Goal: Transaction & Acquisition: Book appointment/travel/reservation

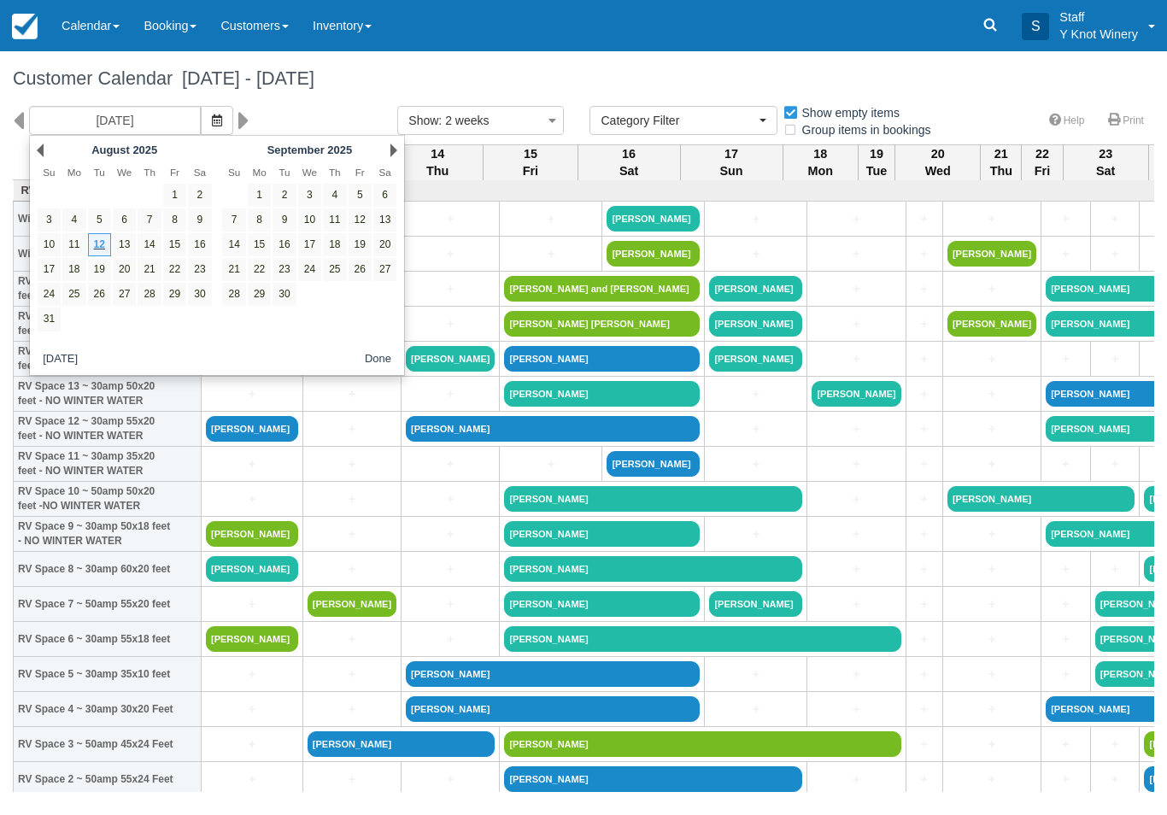
select select
click at [390, 138] on div "Next September 2025" at bounding box center [309, 150] width 185 height 24
click at [395, 150] on link "Next" at bounding box center [393, 150] width 7 height 14
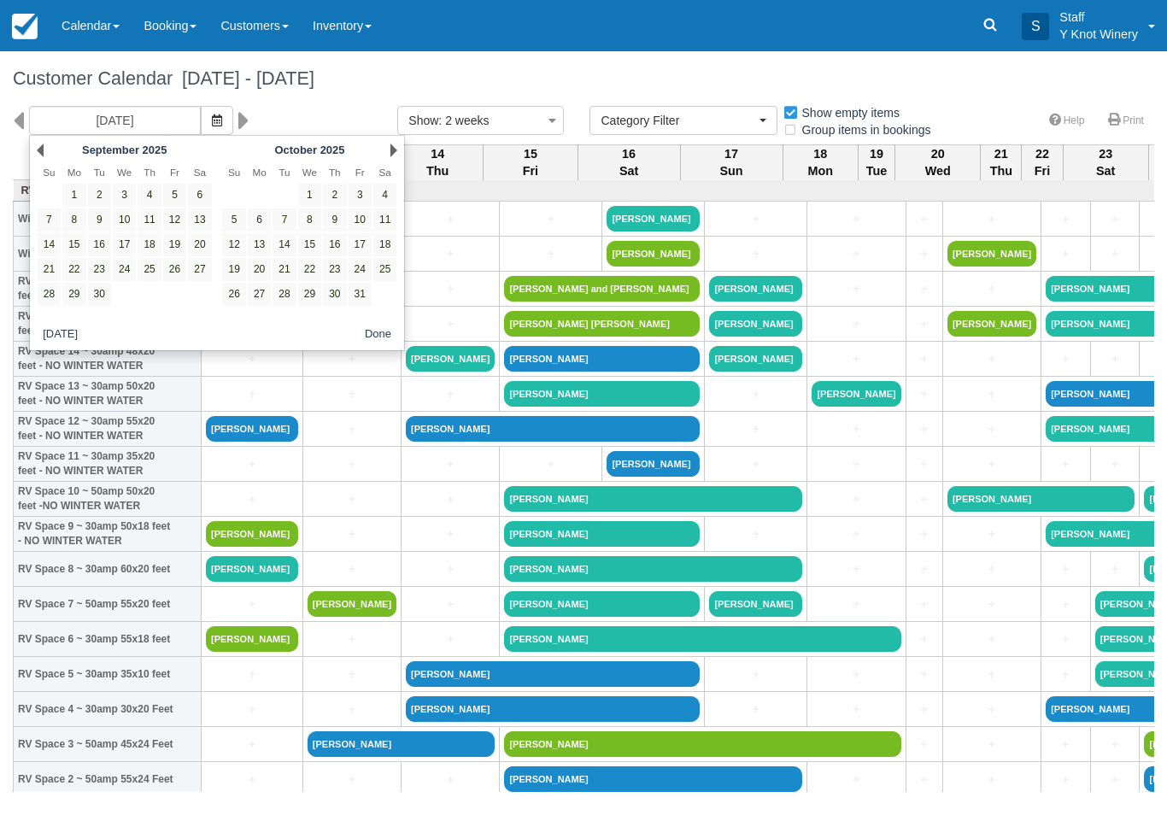
click at [384, 246] on link "18" at bounding box center [384, 244] width 23 height 23
type input "10/18/25"
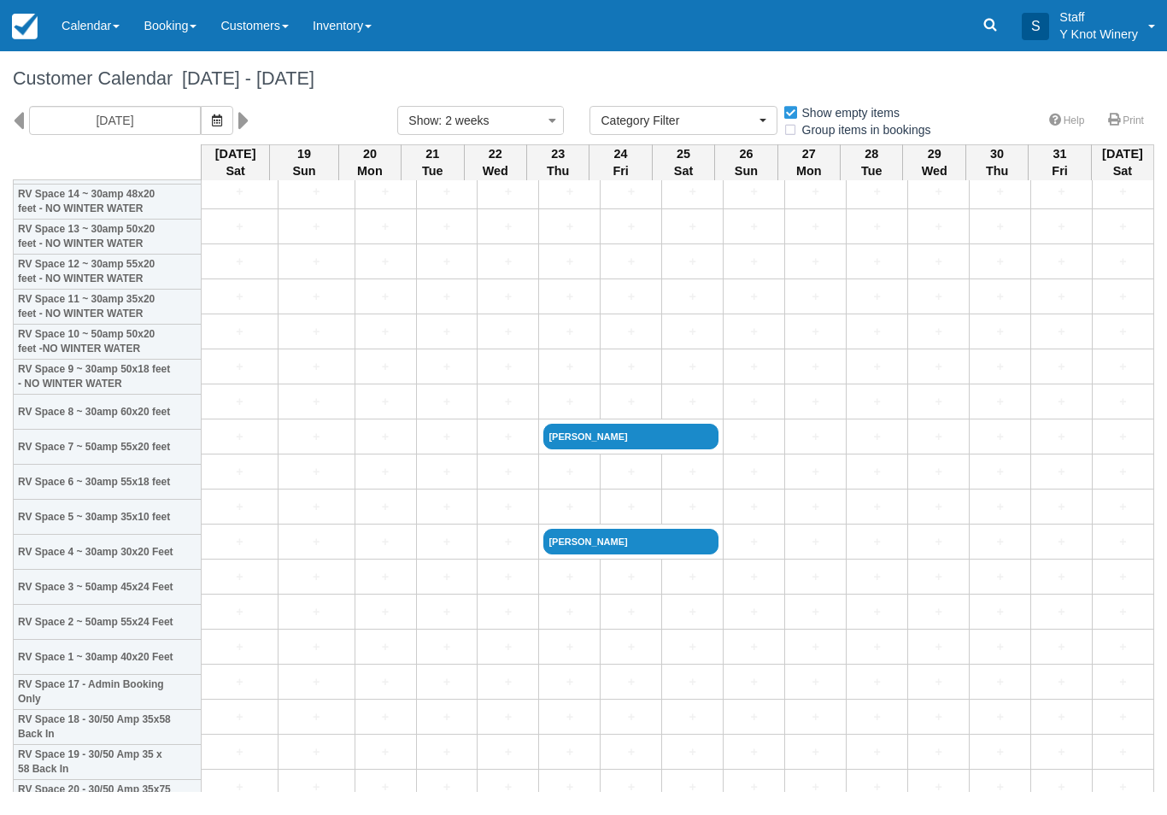
scroll to position [166, 0]
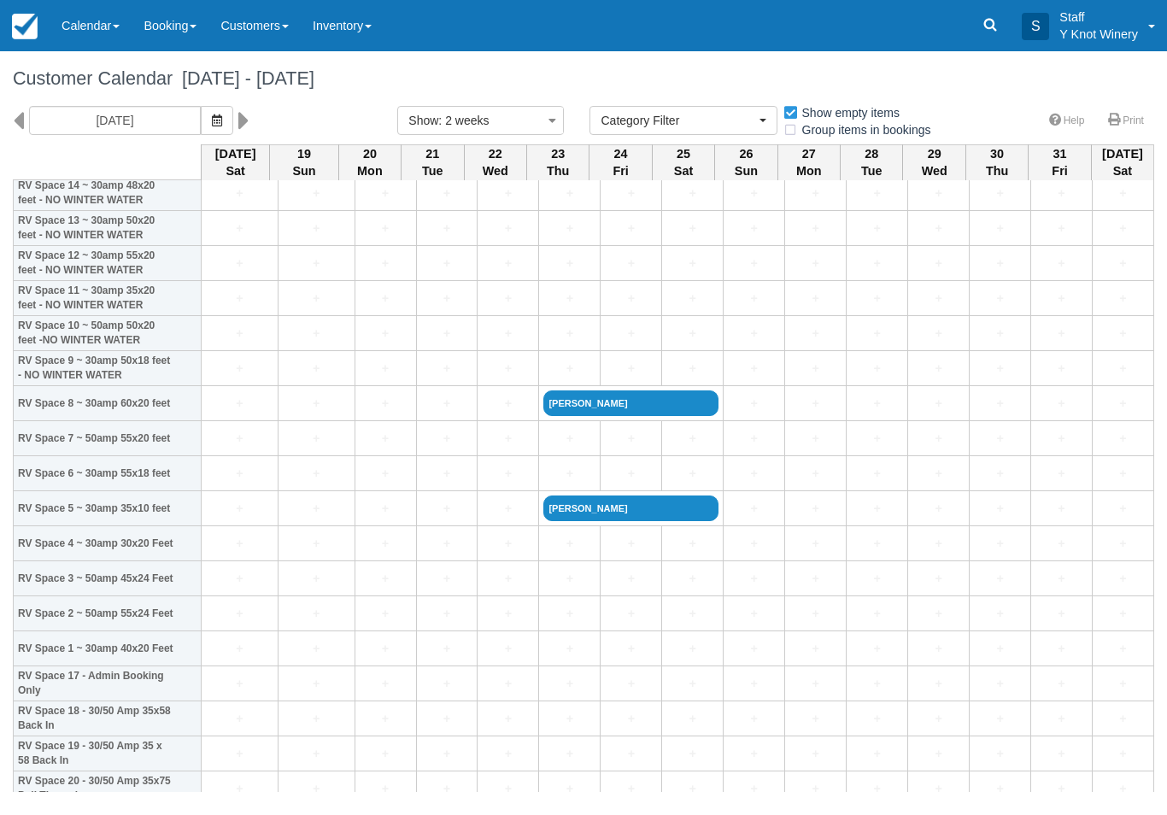
click at [225, 413] on link "+" at bounding box center [239, 404] width 67 height 18
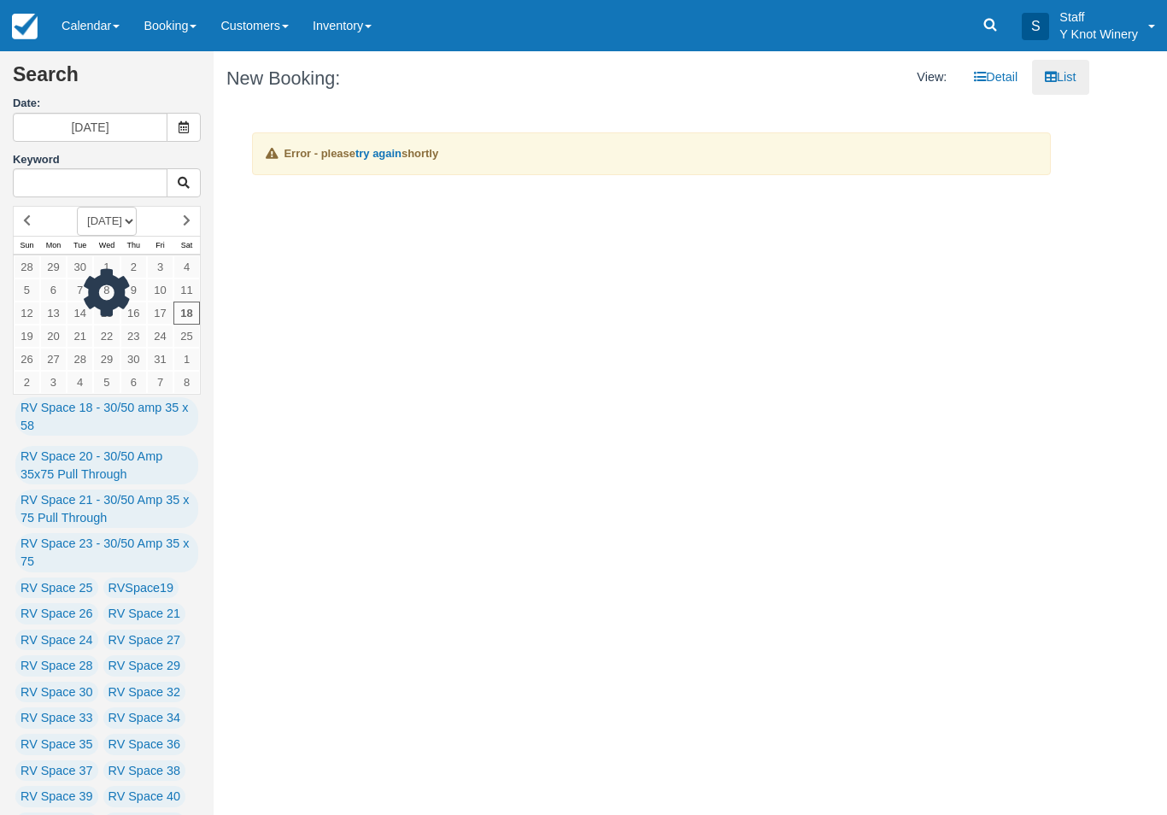
click at [91, 26] on link "Calendar" at bounding box center [91, 25] width 82 height 51
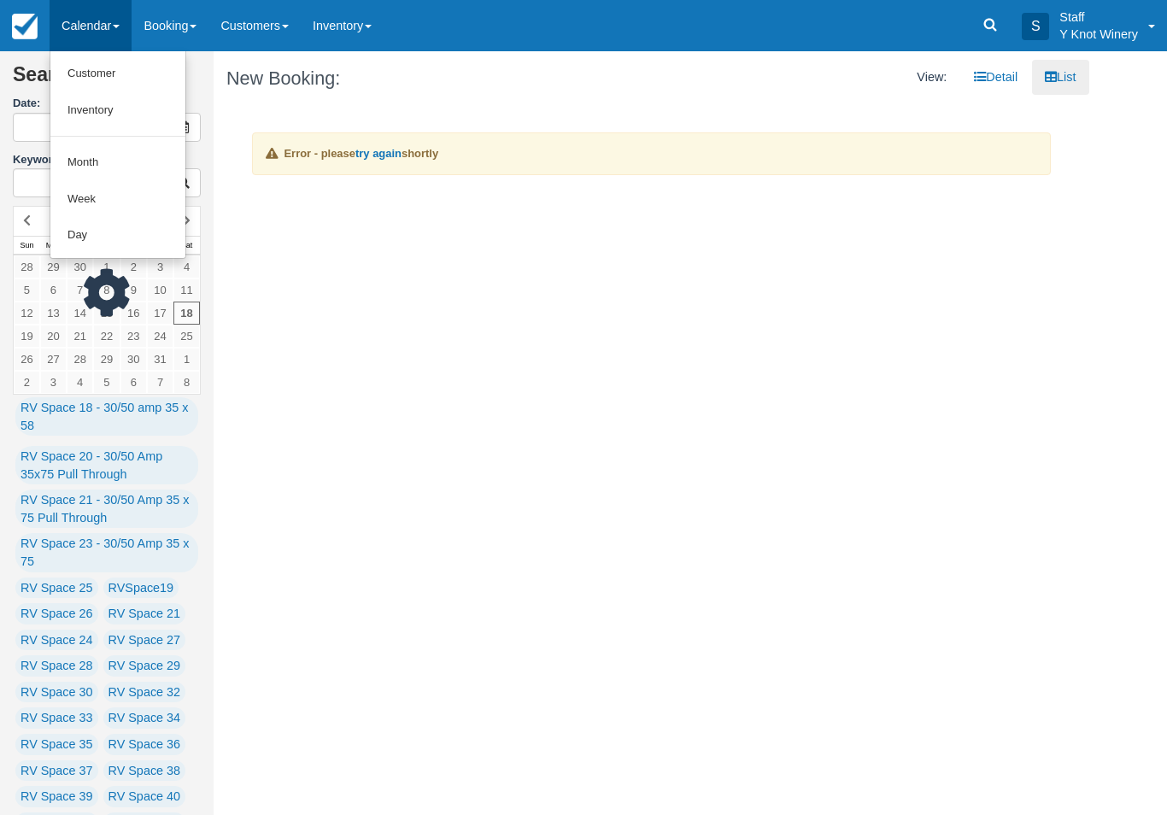
click at [103, 78] on link "Customer" at bounding box center [117, 74] width 135 height 37
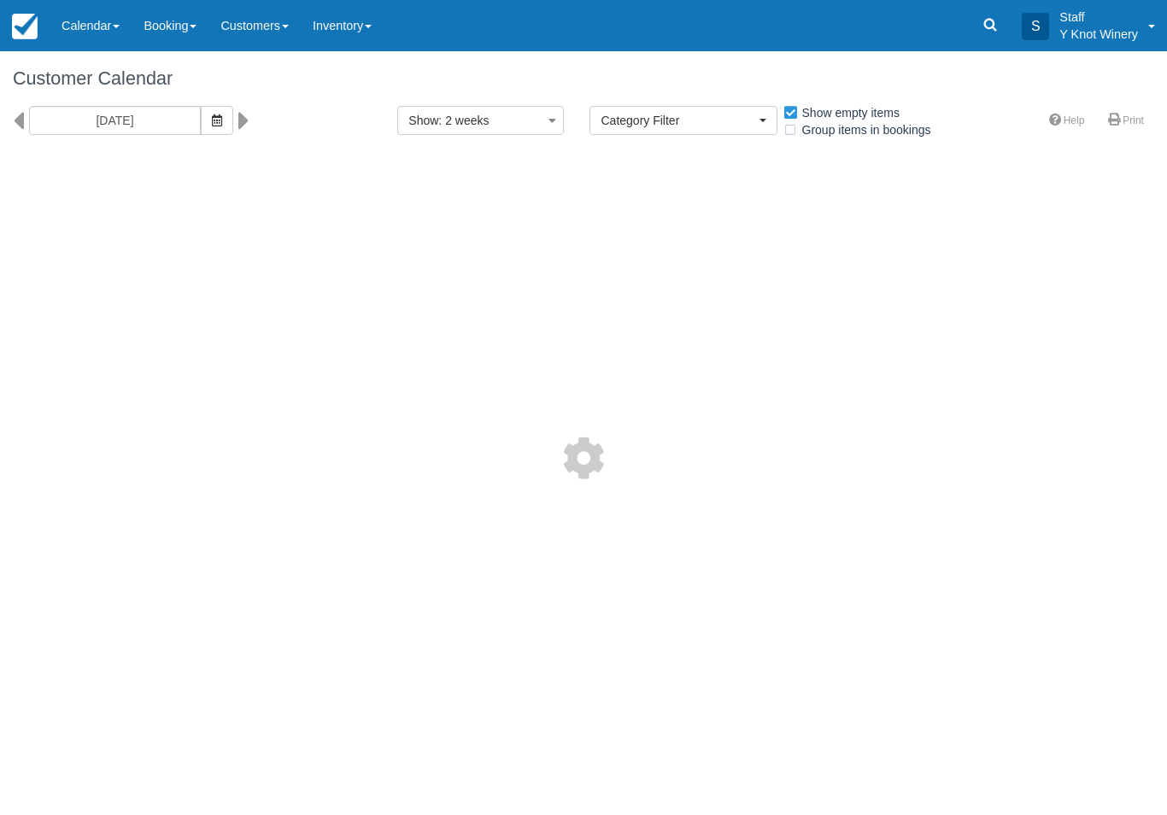
select select
click at [212, 120] on icon "button" at bounding box center [217, 120] width 10 height 12
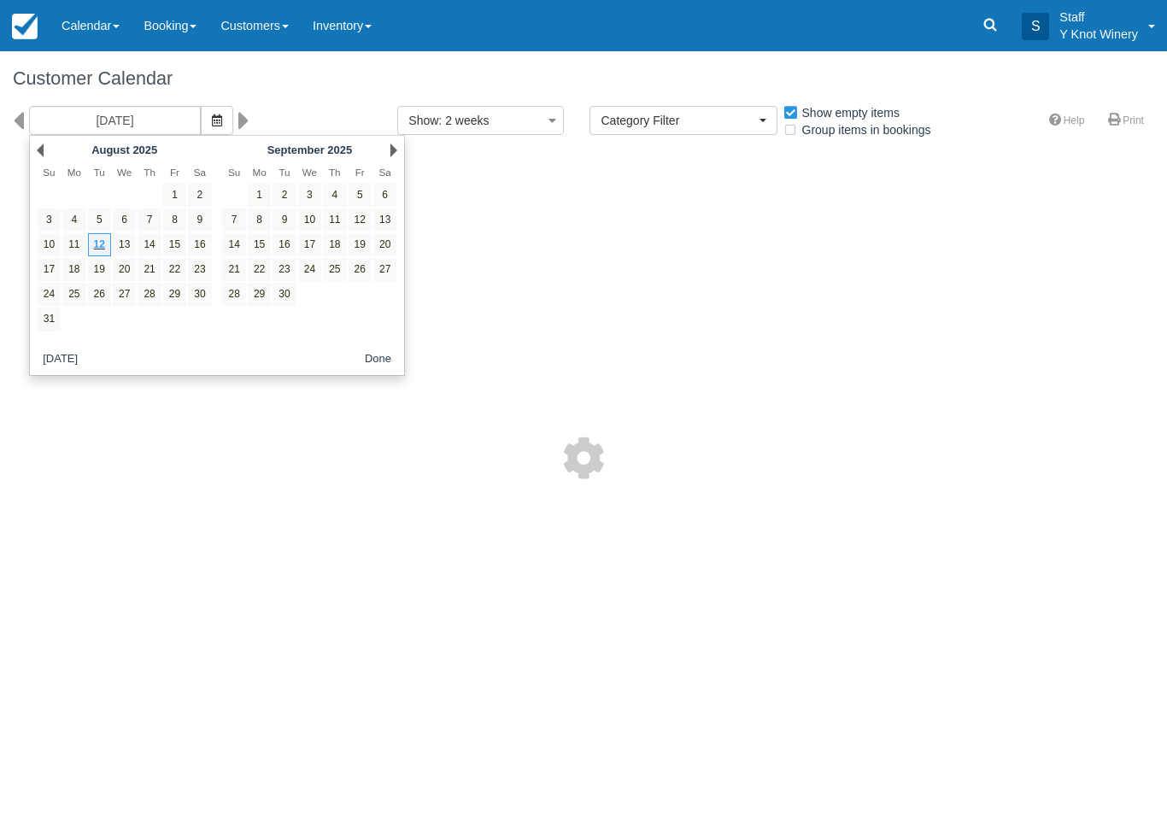
click at [394, 149] on link "Next" at bounding box center [393, 150] width 7 height 14
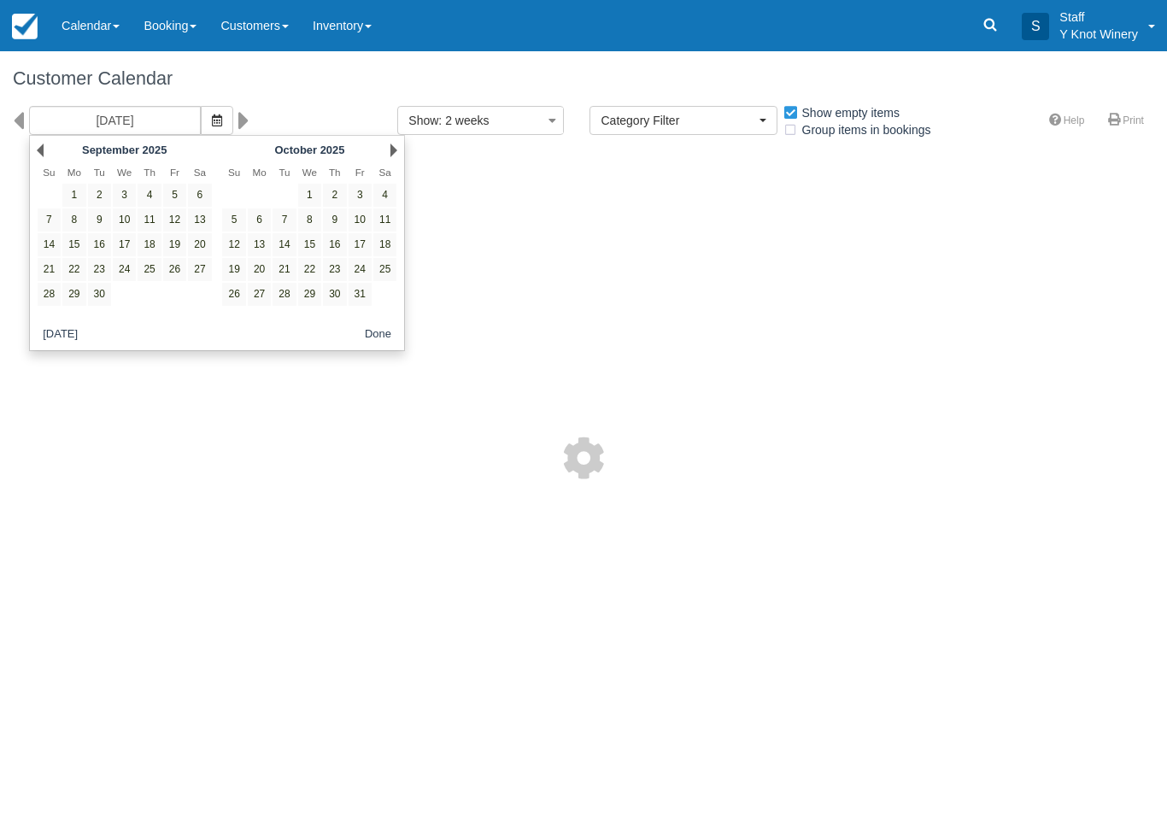
click at [392, 243] on link "18" at bounding box center [384, 244] width 23 height 23
type input "[DATE]"
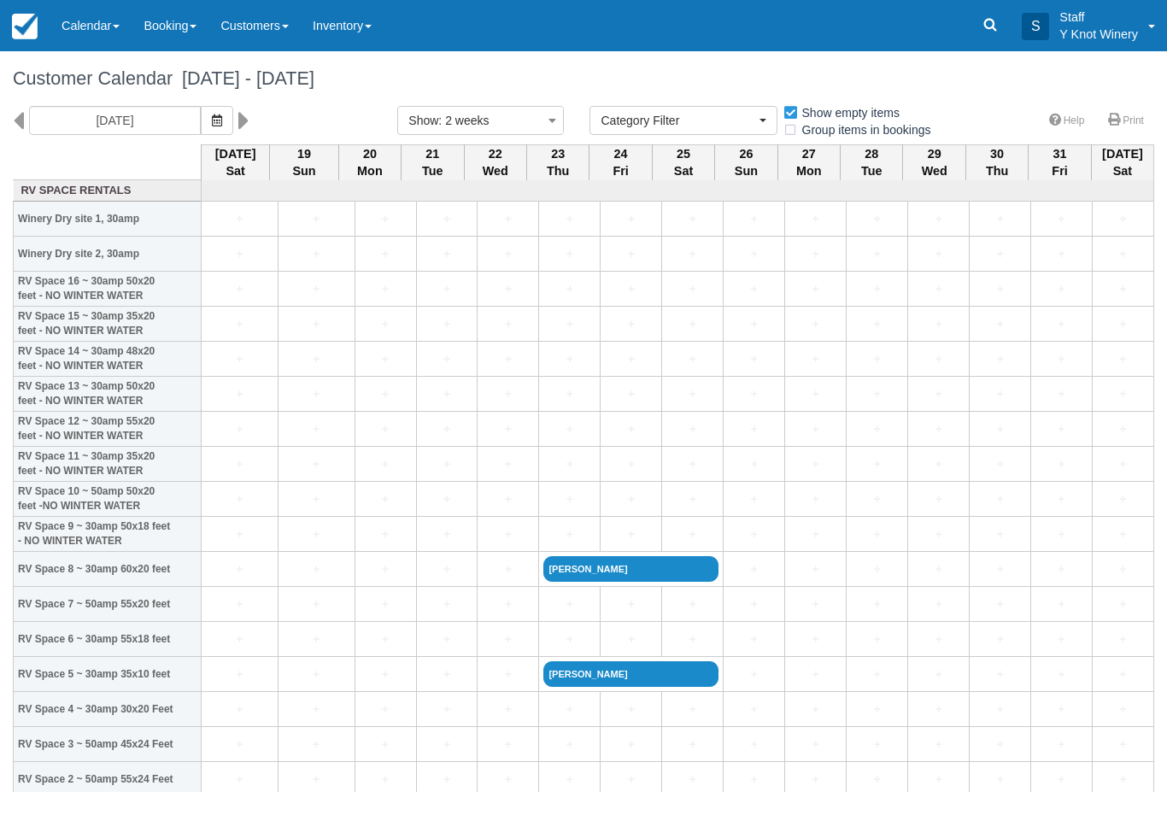
click at [224, 578] on link "+" at bounding box center [239, 569] width 67 height 18
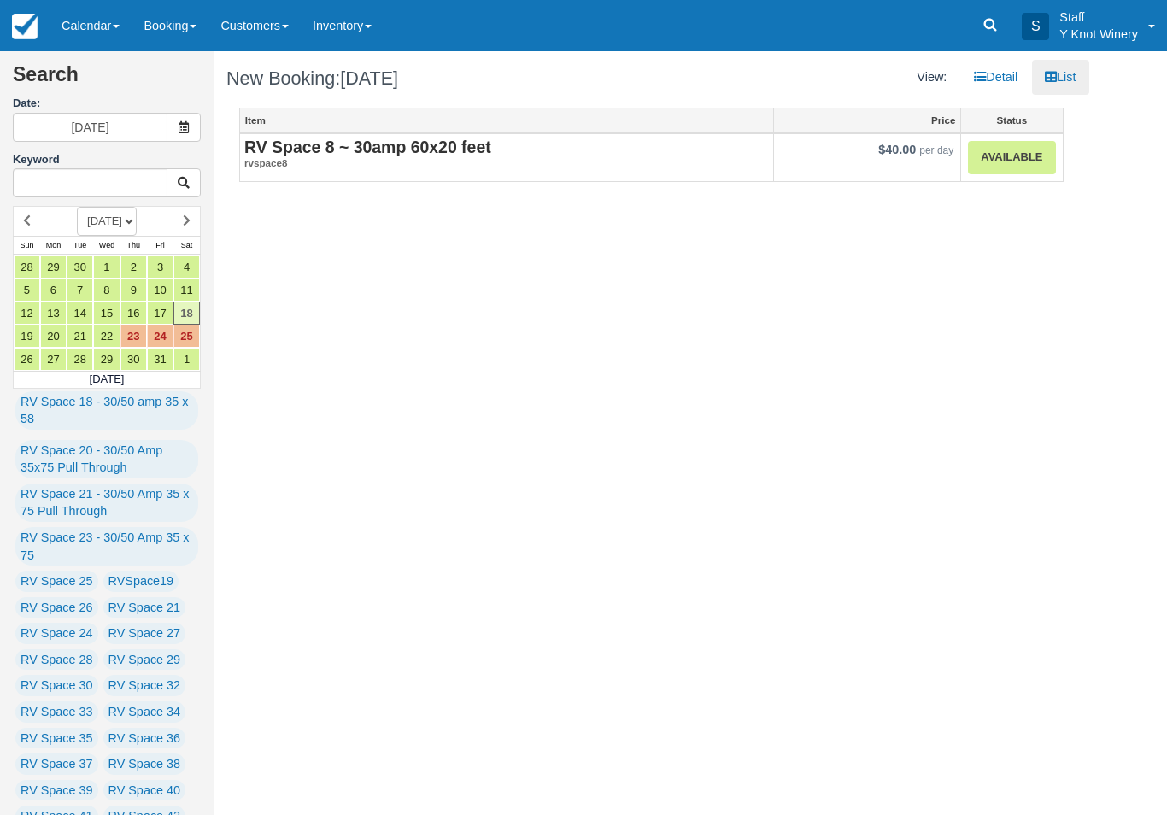
click at [1002, 159] on link "Available" at bounding box center [1011, 157] width 87 height 33
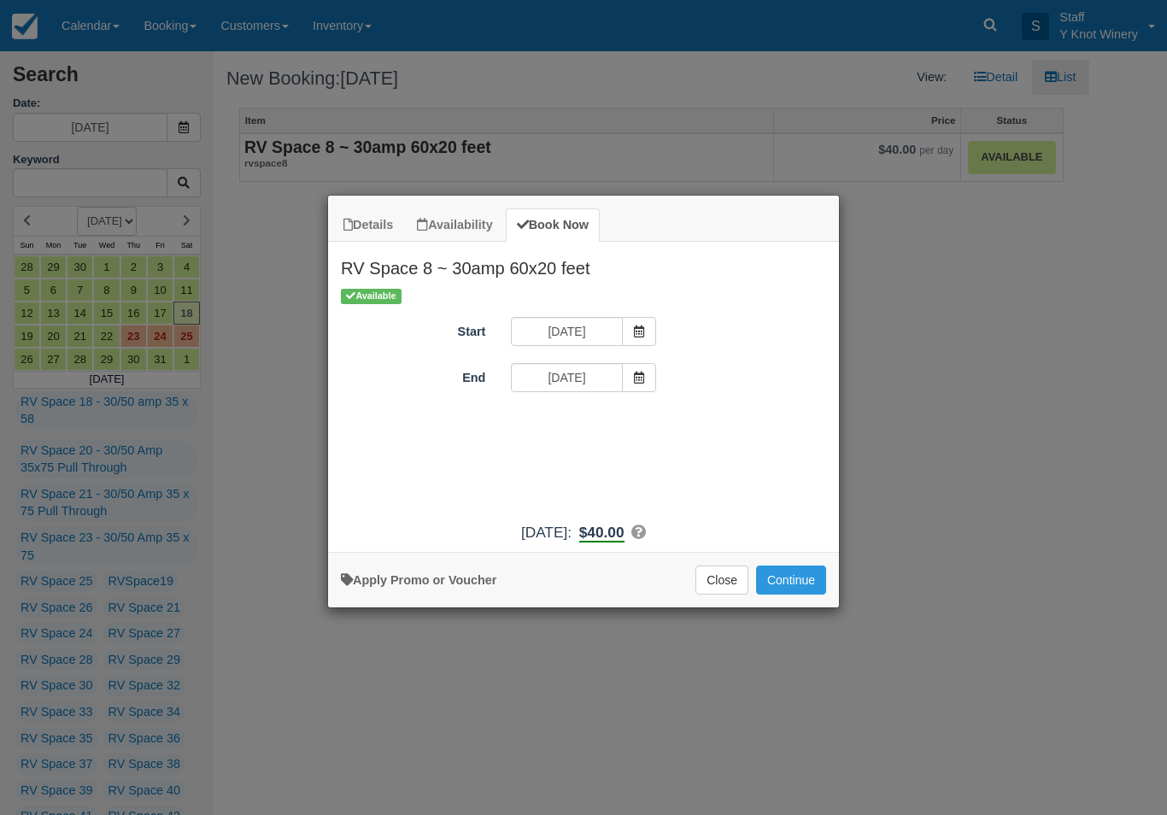
click at [627, 375] on span "Item Modal" at bounding box center [639, 377] width 34 height 29
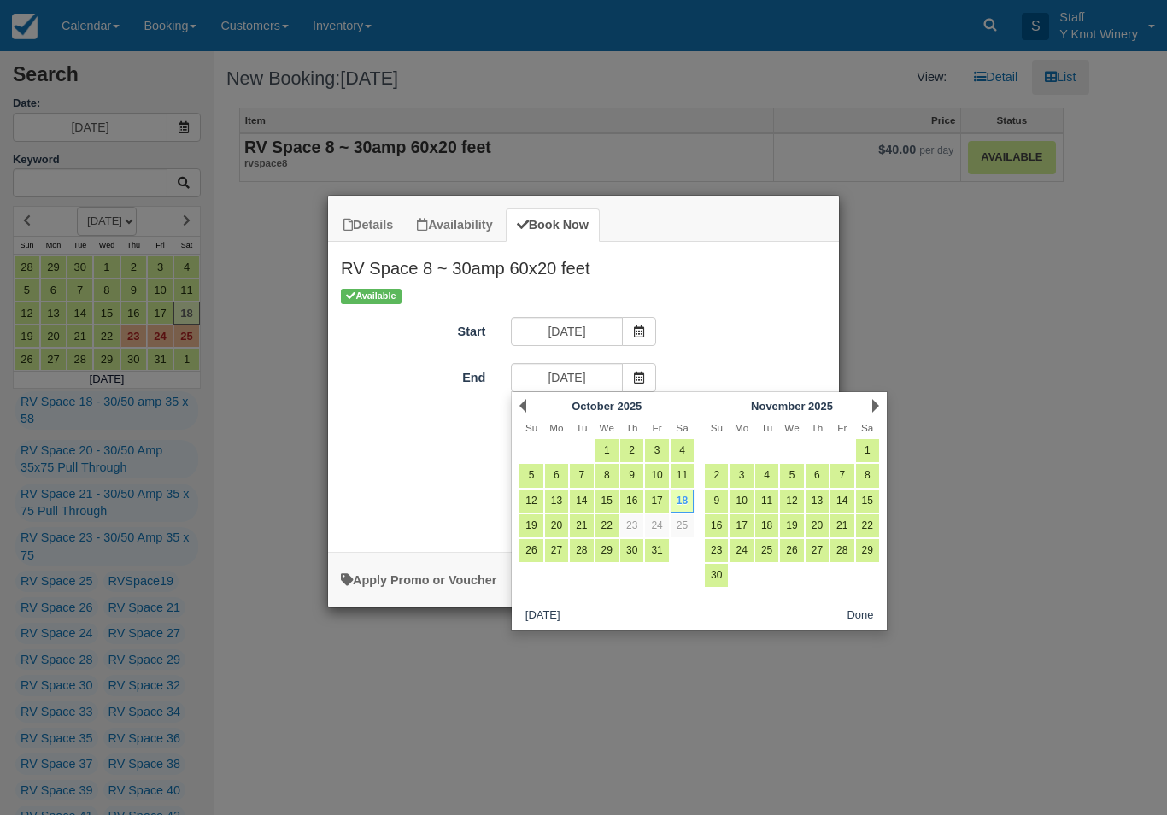
click at [560, 524] on link "20" at bounding box center [556, 525] width 23 height 23
type input "10/20/25"
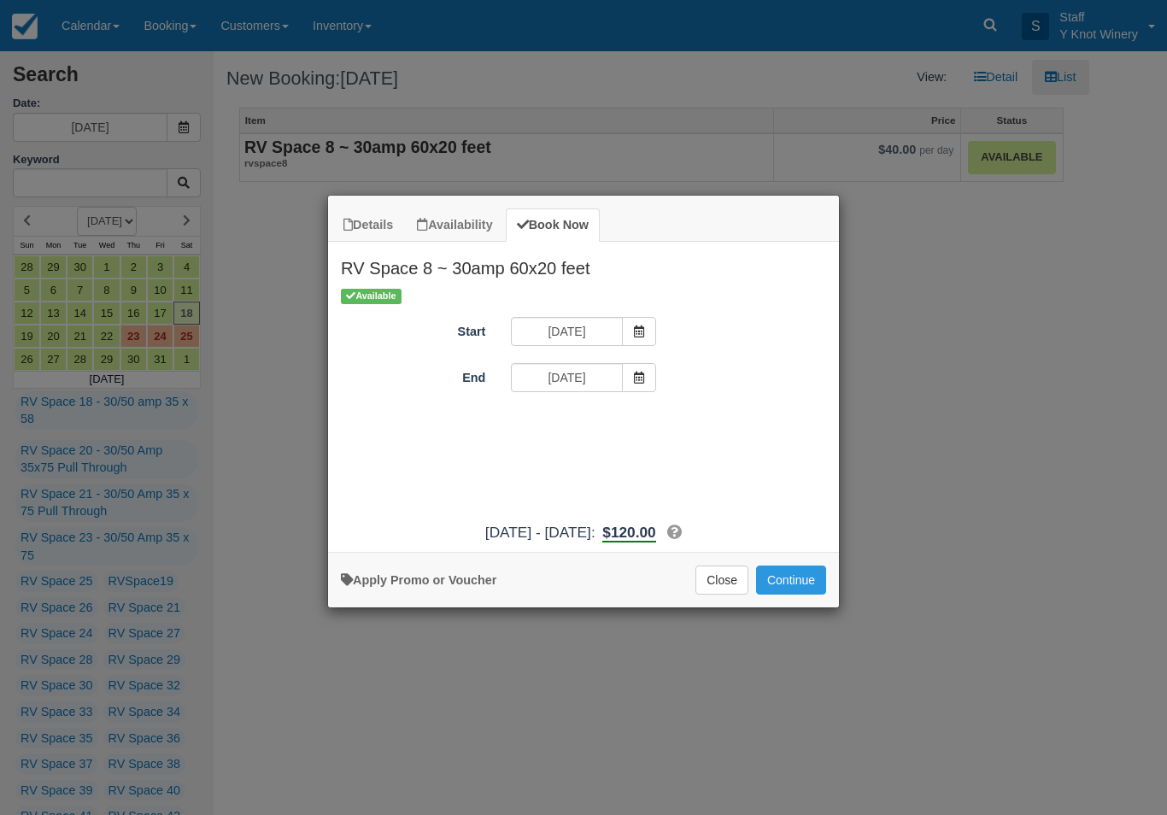
click at [793, 588] on button "Continue" at bounding box center [791, 579] width 70 height 29
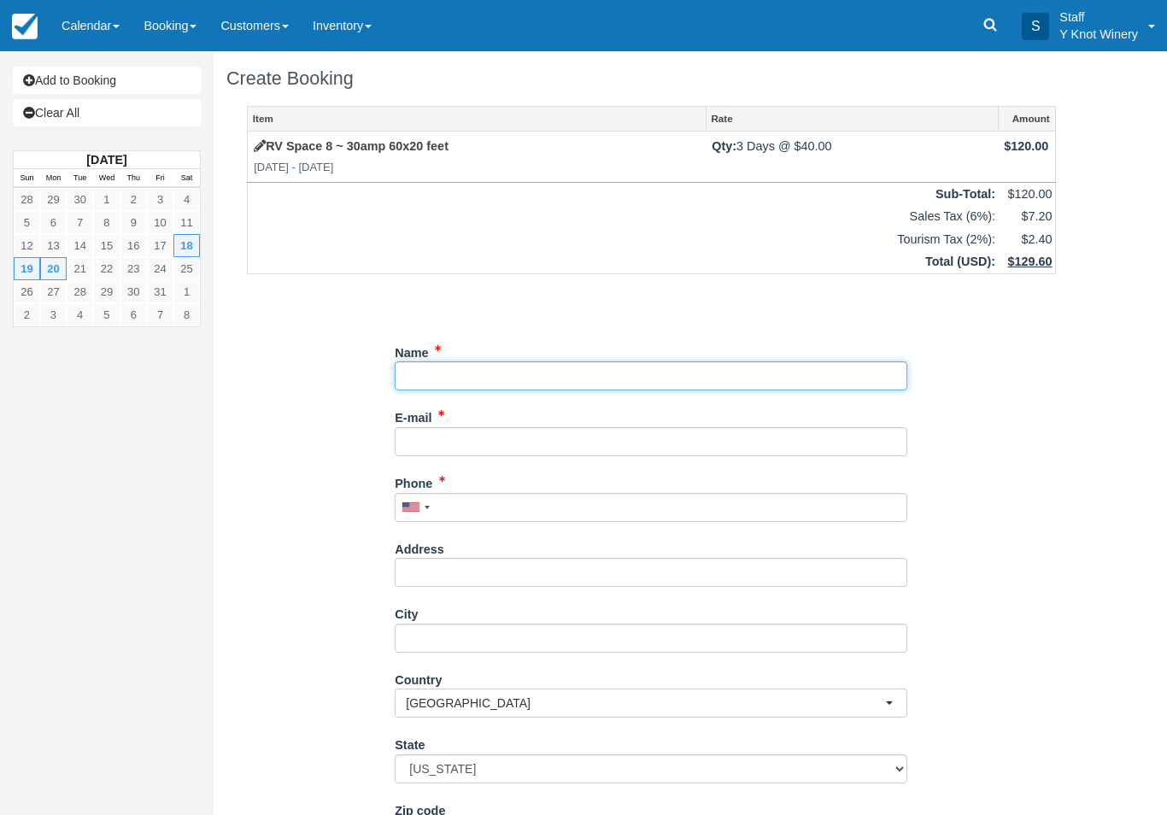
click at [492, 387] on input "Name" at bounding box center [651, 375] width 512 height 29
click at [490, 372] on input "Name" at bounding box center [651, 375] width 512 height 29
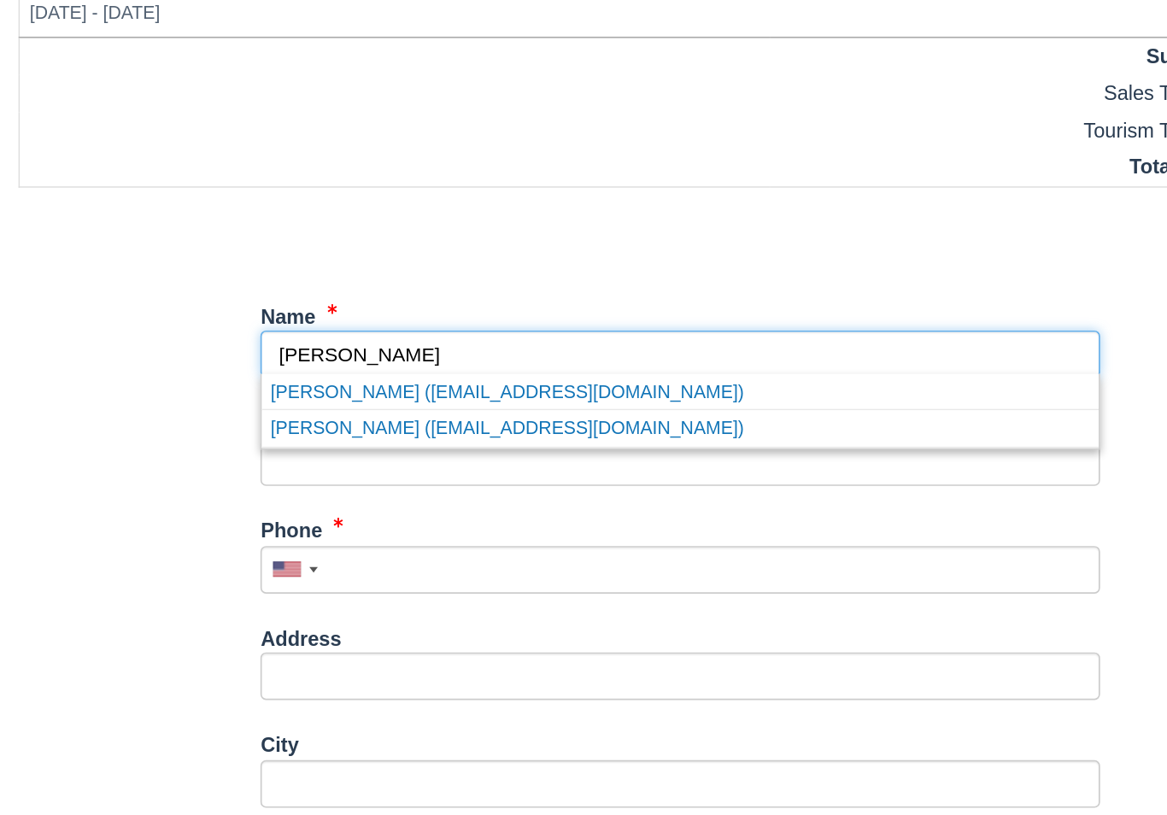
click at [395, 410] on link "Jim Gerblick (jgg1@frontiernet.net)" at bounding box center [650, 420] width 511 height 21
type input "[PERSON_NAME]"
type input "[EMAIL_ADDRESS][DOMAIN_NAME]"
type input "+12083150464"
select select "CA"
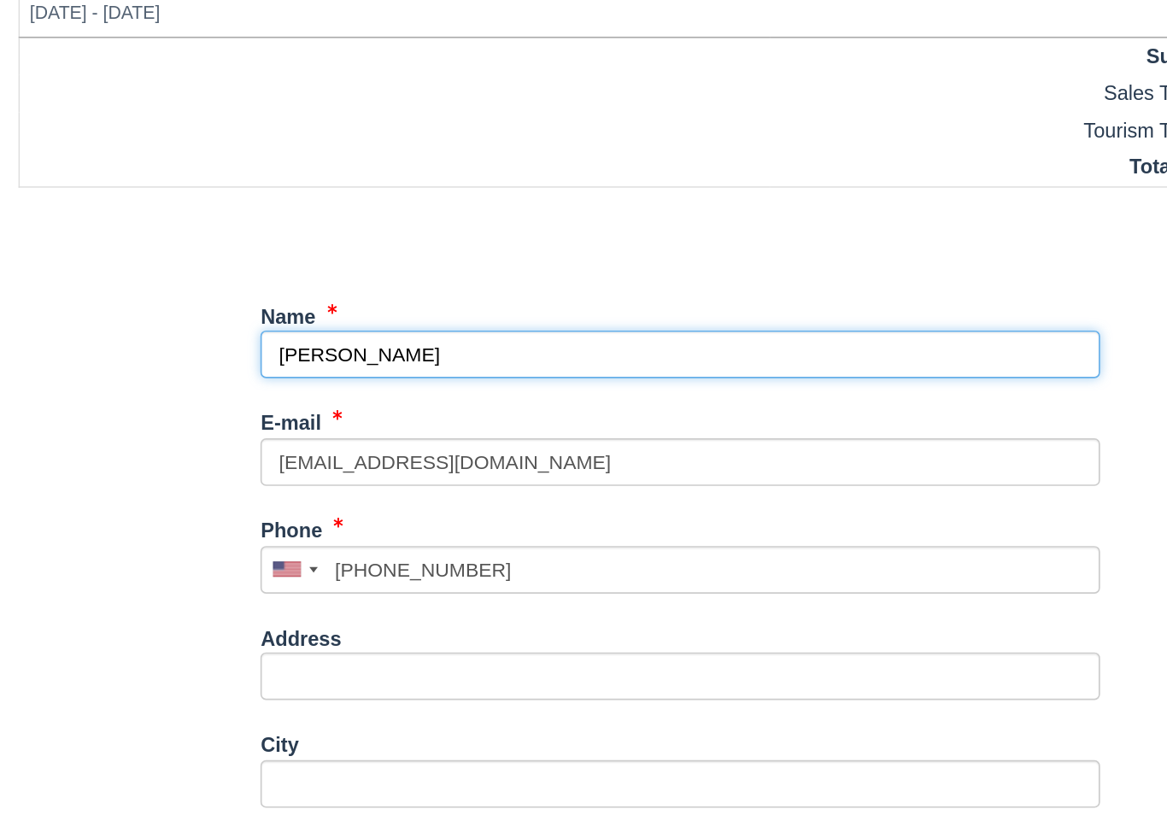
select select "CA"
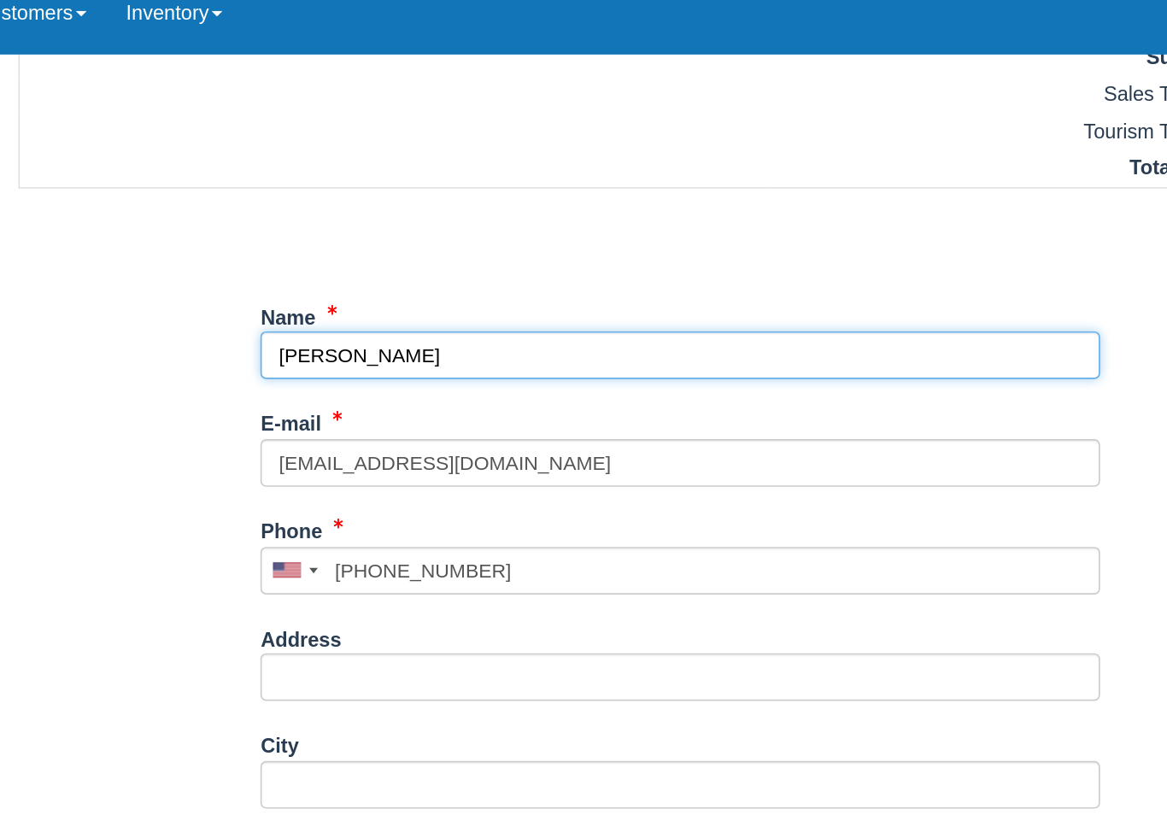
scroll to position [152, 0]
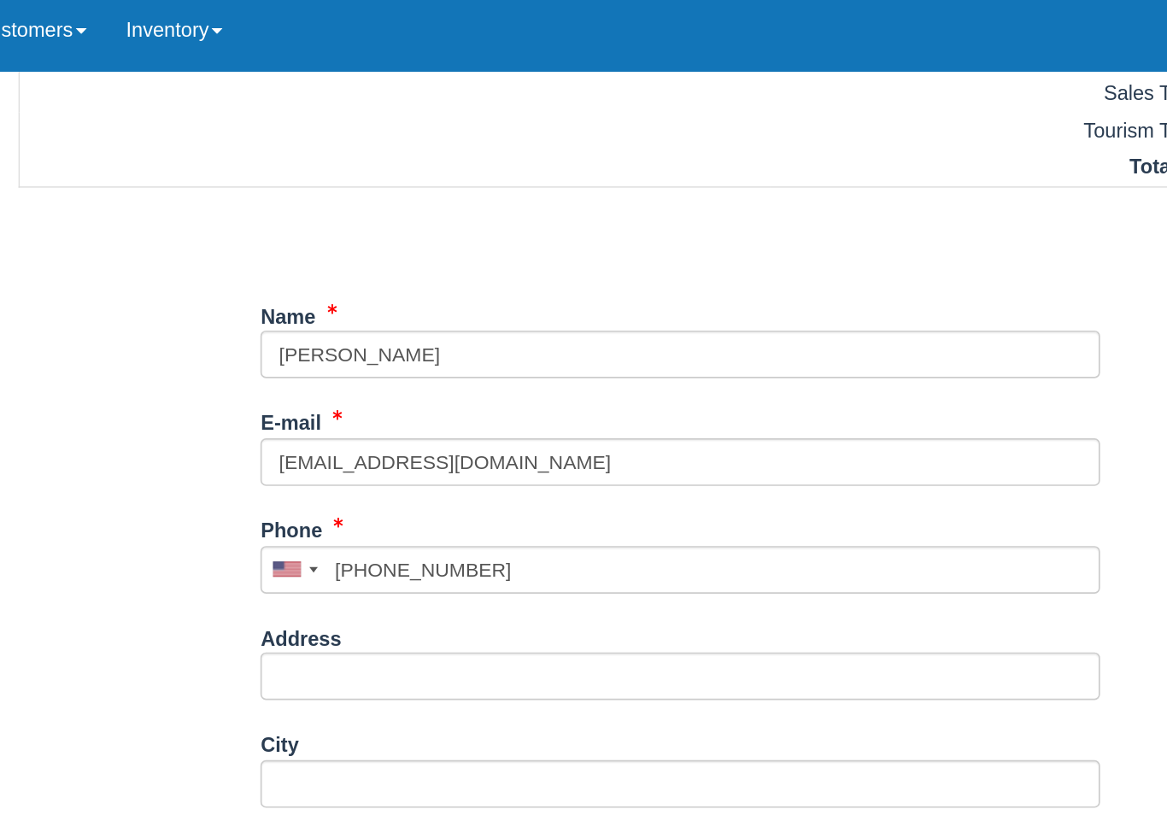
click at [395, 792] on button "Continue" at bounding box center [436, 806] width 82 height 29
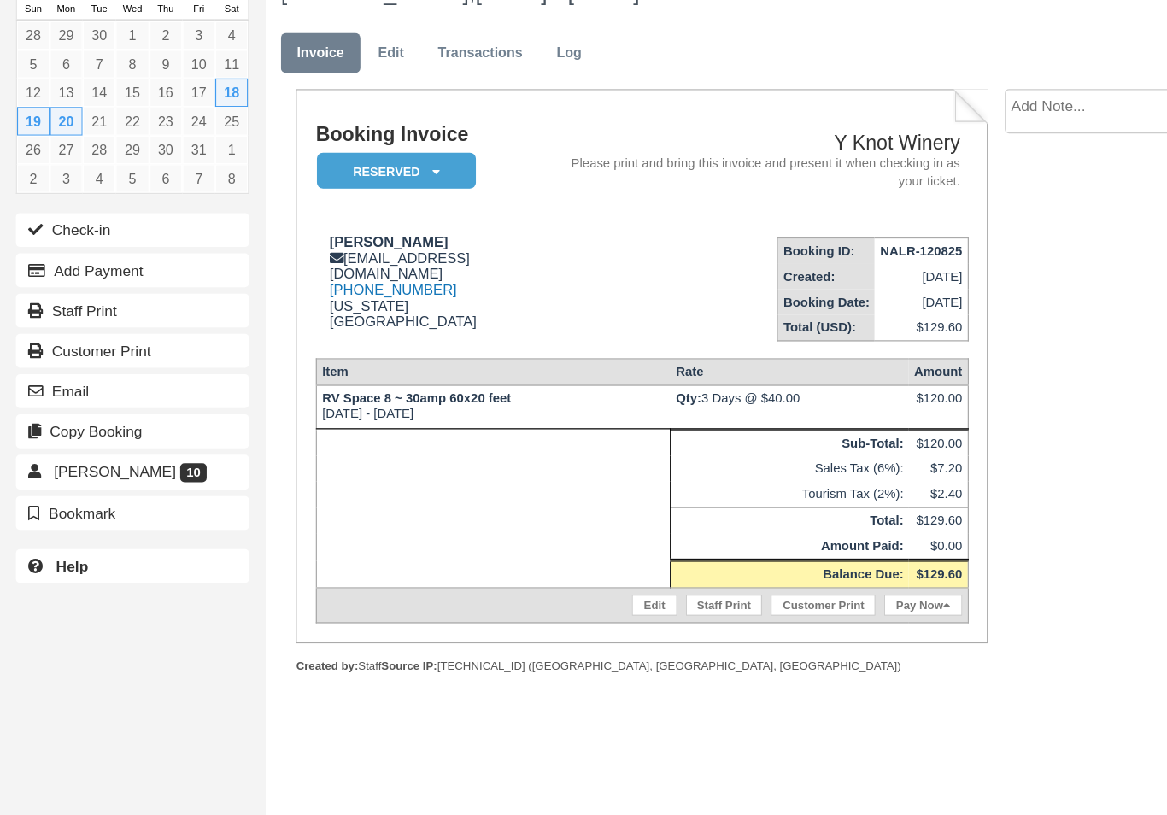
click at [73, 386] on button "Email" at bounding box center [107, 399] width 188 height 27
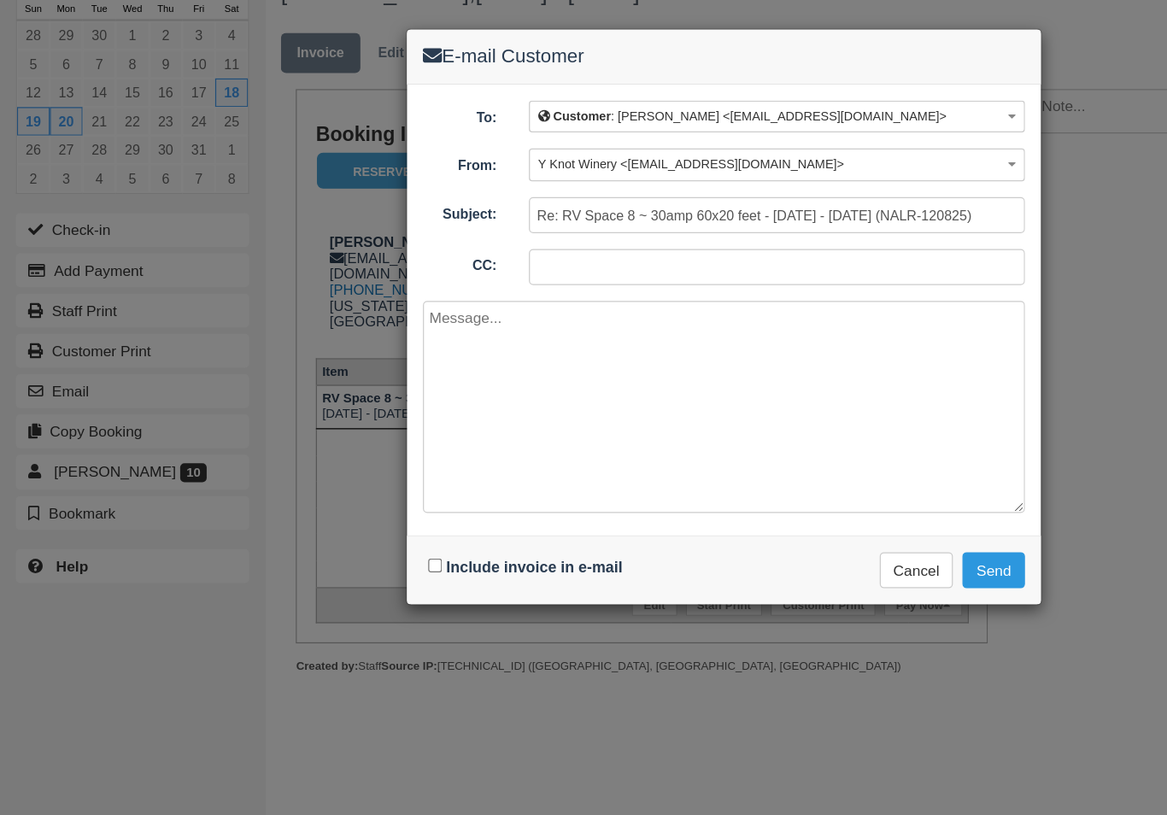
click at [348, 535] on input "Include invoice in e-mail" at bounding box center [350, 540] width 11 height 11
checkbox input "true"
click at [804, 530] on button "Send" at bounding box center [801, 544] width 50 height 29
